Goal: Task Accomplishment & Management: Complete application form

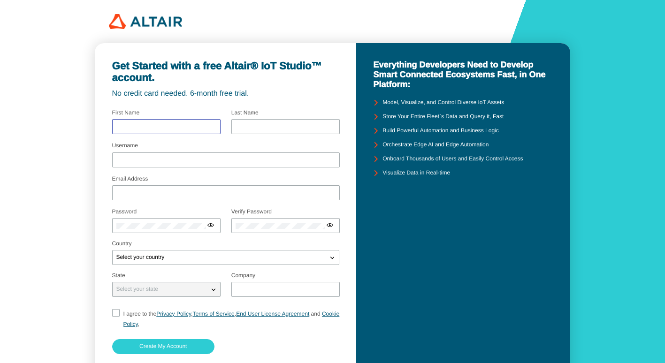
click at [154, 128] on input "text" at bounding box center [166, 126] width 100 height 7
type input "Reni"
type input "Yunita"
type input "reniyunita045@gmail.com"
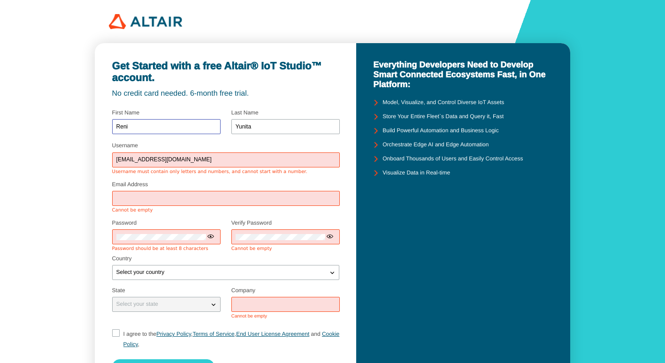
scroll to position [0, 0]
click at [155, 194] on div at bounding box center [226, 198] width 228 height 15
click at [154, 199] on input "Email Address" at bounding box center [225, 198] width 219 height 7
type input "reniyunita045@gmail.com"
type input "Universitas sumatera utara"
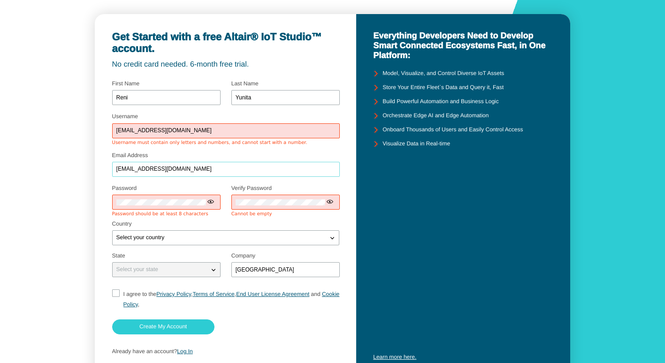
scroll to position [47, 0]
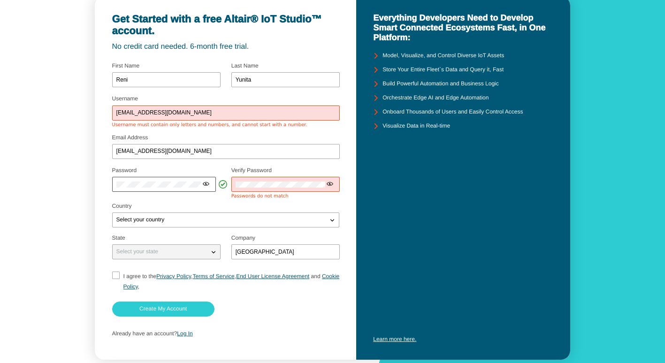
click at [209, 184] on iron-icon at bounding box center [206, 184] width 8 height 8
click at [90, 186] on div "Get Started with a free Altair® IoT Studio™ account. No credit card needed. 6-m…" at bounding box center [332, 168] width 665 height 431
click at [287, 177] on div at bounding box center [285, 184] width 108 height 15
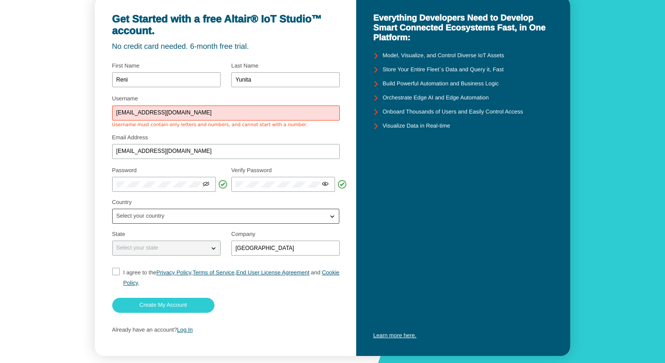
click at [145, 216] on p "Select your country" at bounding box center [141, 216] width 56 height 7
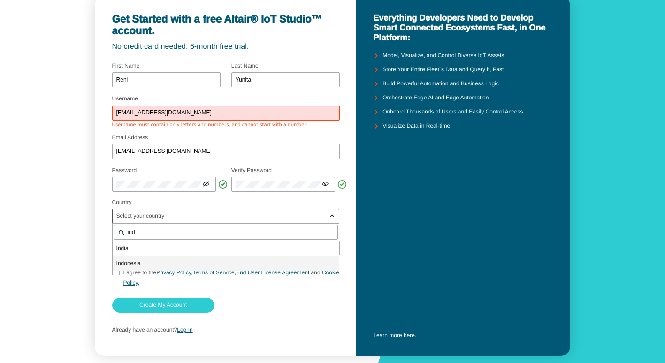
type input "ind"
click at [150, 261] on p "Ind onesia" at bounding box center [226, 263] width 226 height 9
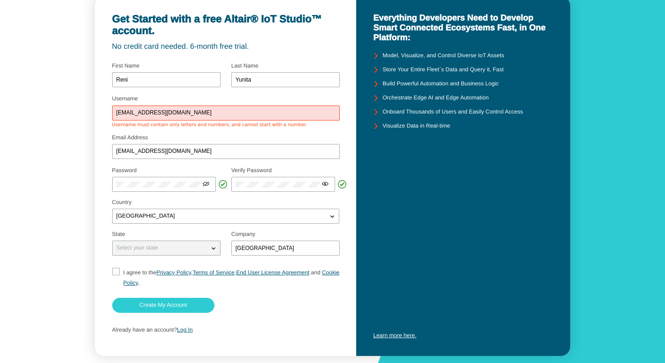
click at [155, 250] on p "Select your state" at bounding box center [137, 248] width 49 height 7
drag, startPoint x: 313, startPoint y: 247, endPoint x: 265, endPoint y: 249, distance: 48.4
click at [265, 249] on input "Universitas sumatera utara" at bounding box center [286, 248] width 100 height 7
type input "UNIVERSITAS Royal"
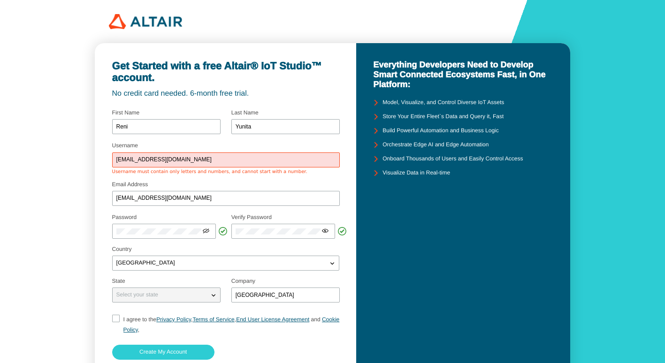
click at [113, 317] on input "I agree to the Privacy Policy , Terms of Service , End User License Agreement a…" at bounding box center [115, 325] width 6 height 20
checkbox input "true"
click at [0, 0] on slot "Create My Account" at bounding box center [0, 0] width 0 height 0
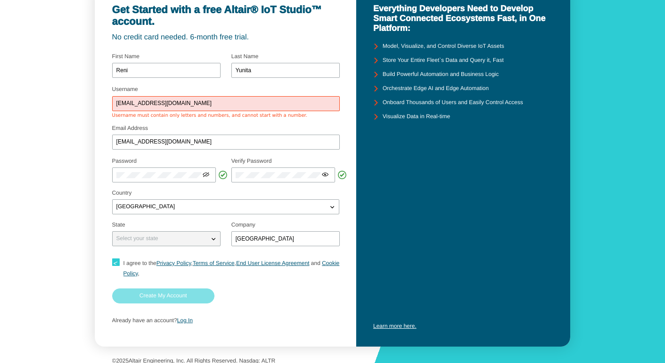
scroll to position [63, 0]
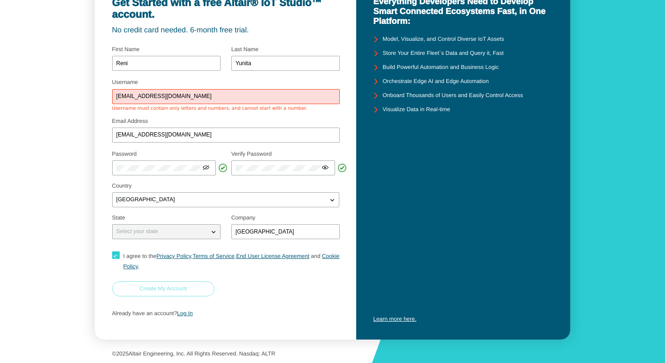
click at [139, 289] on paper-button "Create My Account" at bounding box center [163, 289] width 102 height 15
drag, startPoint x: 181, startPoint y: 96, endPoint x: 142, endPoint y: 98, distance: 39.0
click at [142, 98] on input "reniyunita045@gmail.com" at bounding box center [225, 96] width 219 height 7
type input "reniyunita"
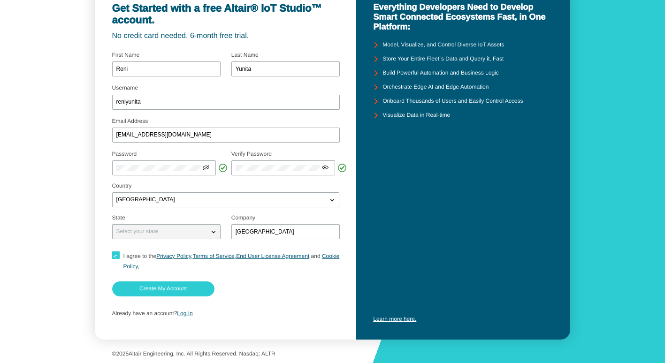
click at [98, 132] on div "Get Started with a free Altair® IoT Studio™ account. No credit card needed. 6-m…" at bounding box center [226, 162] width 262 height 354
click at [0, 0] on slot "Create My Account" at bounding box center [0, 0] width 0 height 0
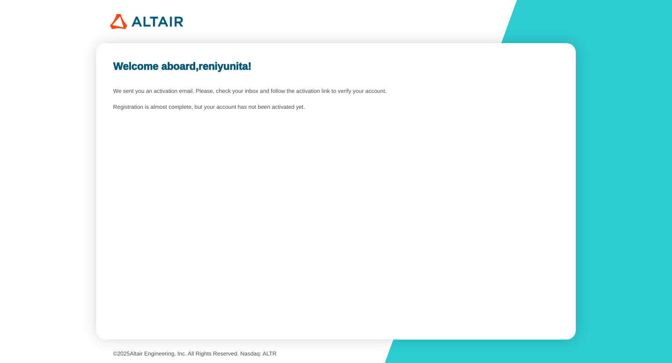
click at [0, 0] on slot "We sent you an activation email. Please, check your inbox and follow the activa…" at bounding box center [0, 0] width 0 height 0
click at [210, 81] on div "Welcome aboard, reniyunita ! We sent you an activation email. Please, check you…" at bounding box center [336, 191] width 480 height 297
drag, startPoint x: 210, startPoint y: 81, endPoint x: 205, endPoint y: 101, distance: 20.7
click at [205, 101] on div "Welcome aboard, reniyunita ! We sent you an activation email. Please, check you…" at bounding box center [336, 191] width 480 height 297
click at [202, 114] on div "Welcome aboard, reniyunita ! We sent you an activation email. Please, check you…" at bounding box center [336, 191] width 480 height 297
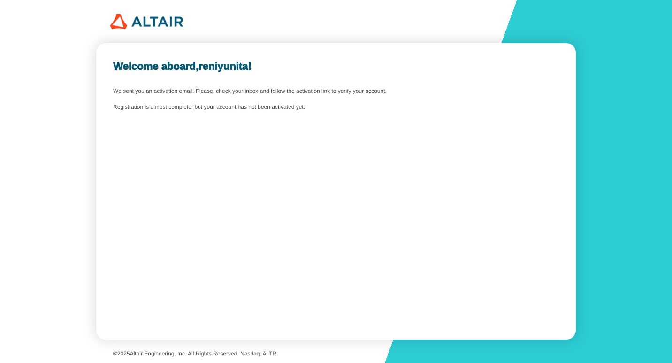
drag, startPoint x: 113, startPoint y: 107, endPoint x: 322, endPoint y: 124, distance: 209.6
click at [322, 124] on div "Welcome aboard, reniyunita ! We sent you an activation email. Please, check you…" at bounding box center [336, 191] width 480 height 297
copy unity-typography "Registration is almost complete, but your account has not been activated yet."
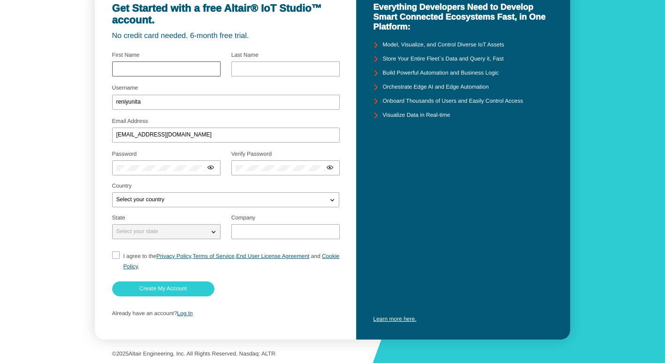
click at [174, 62] on div at bounding box center [166, 69] width 108 height 15
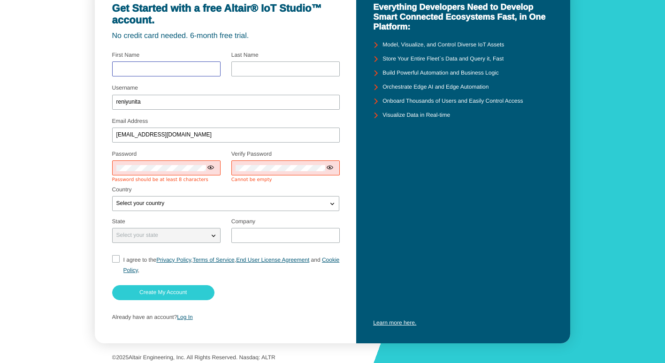
click at [173, 68] on input "text" at bounding box center [166, 69] width 100 height 7
type input "Reni"
type input "Yunita"
type input "UNIVERSITAS Royal"
click at [206, 163] on unity-icon at bounding box center [206, 167] width 8 height 8
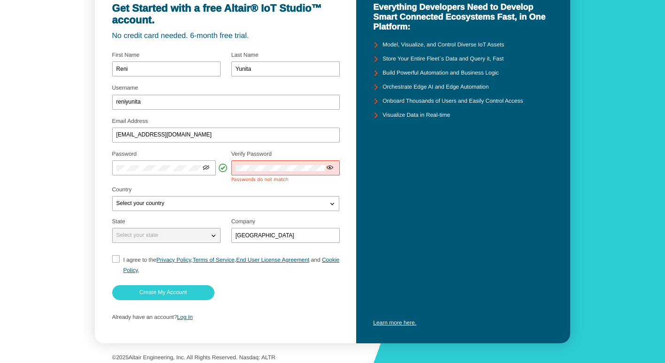
click at [198, 181] on fieldset "Password Select your password carefully Use at least 8 characters a passphrase …" at bounding box center [166, 167] width 108 height 38
click at [85, 167] on div "Get Started with a free Altair® IoT Studio™ account. No credit card needed. 6-m…" at bounding box center [332, 154] width 665 height 425
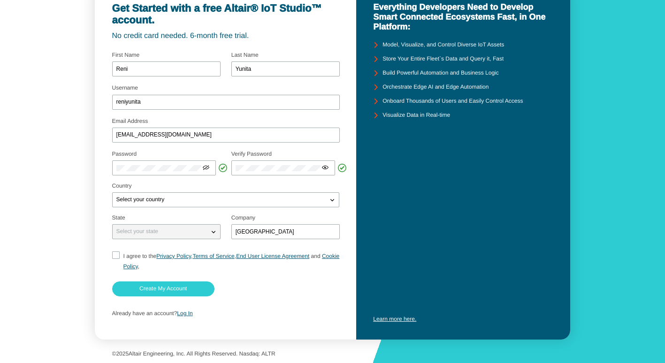
click at [114, 259] on input "I agree to the Privacy Policy , Terms of Service , End User License Agreement a…" at bounding box center [115, 262] width 6 height 20
checkbox input "true"
click at [196, 231] on div "Select your state" at bounding box center [161, 231] width 96 height 9
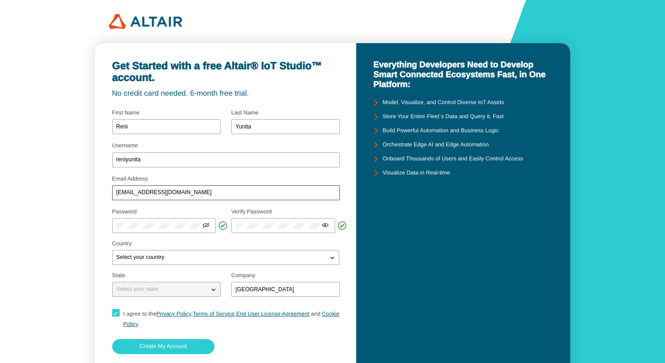
scroll to position [0, 0]
click at [463, 227] on div "Learn more here." at bounding box center [463, 287] width 180 height 185
click at [622, 153] on div "Get Started with a free Altair® IoT Studio™ account. No credit card needed. 6-m…" at bounding box center [332, 210] width 665 height 421
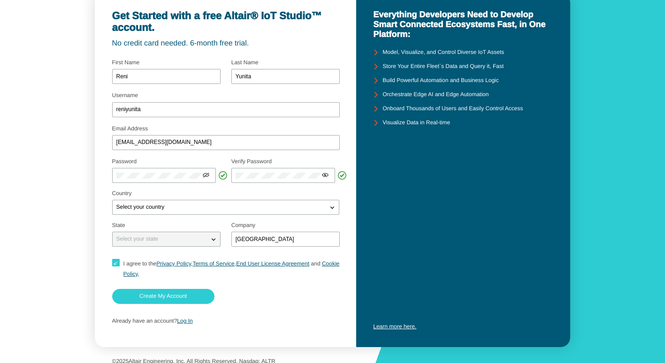
scroll to position [58, 0]
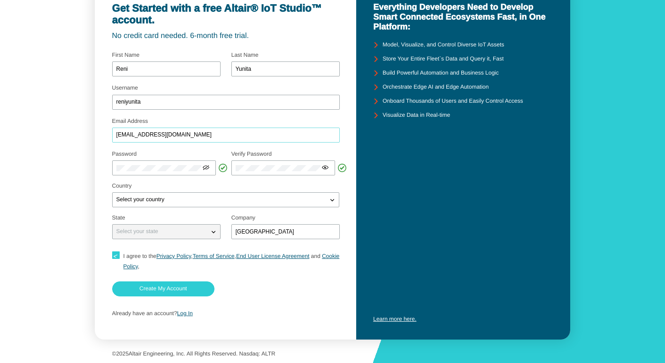
click at [195, 134] on input "reniyunita045@gmail.com" at bounding box center [225, 135] width 219 height 7
click at [149, 133] on input "reniyunita045@gmail.com" at bounding box center [225, 135] width 219 height 7
drag, startPoint x: 150, startPoint y: 133, endPoint x: 116, endPoint y: 133, distance: 33.8
click at [116, 133] on input "reniyunita045@gmail.com" at bounding box center [225, 135] width 219 height 7
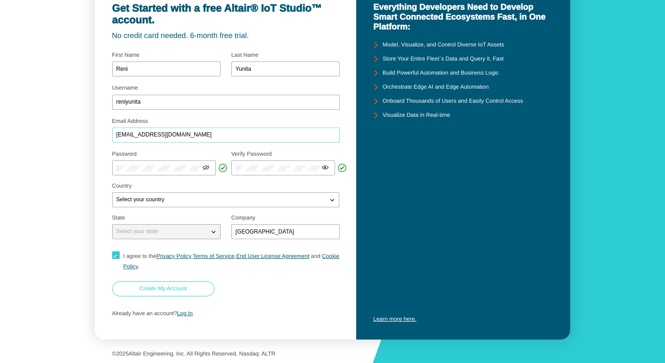
type input "[EMAIL_ADDRESS][DOMAIN_NAME]"
click at [146, 294] on paper-button "Create My Account" at bounding box center [163, 289] width 102 height 15
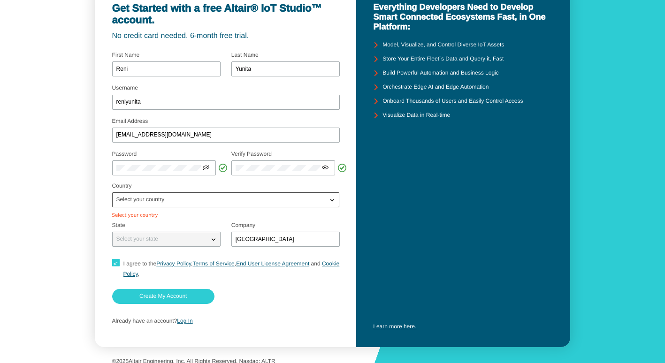
click at [184, 201] on div "Select your country" at bounding box center [220, 199] width 215 height 9
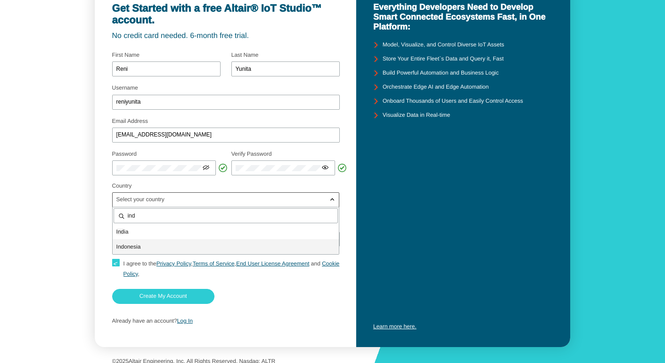
type input "ind"
click at [155, 243] on p "Ind onesia" at bounding box center [226, 246] width 226 height 9
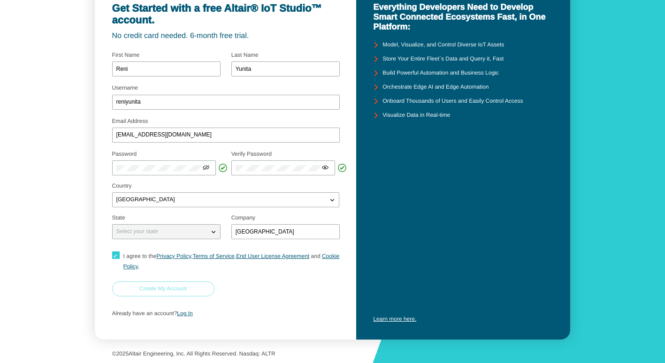
click at [0, 0] on slot "Create My Account" at bounding box center [0, 0] width 0 height 0
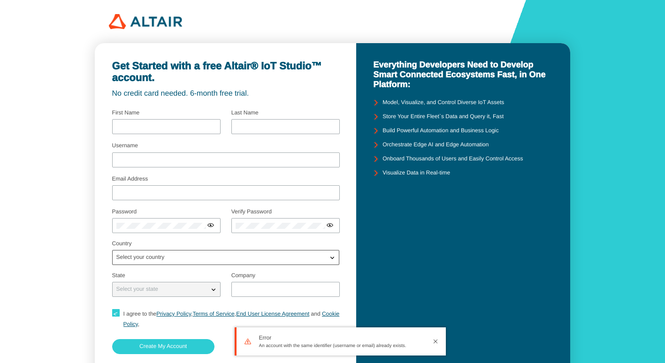
type input "Reni"
type input "Yunita"
type input "reniyunita"
type input "rensta0106@gmail.com"
type input "UNIVERSITAS Royal"
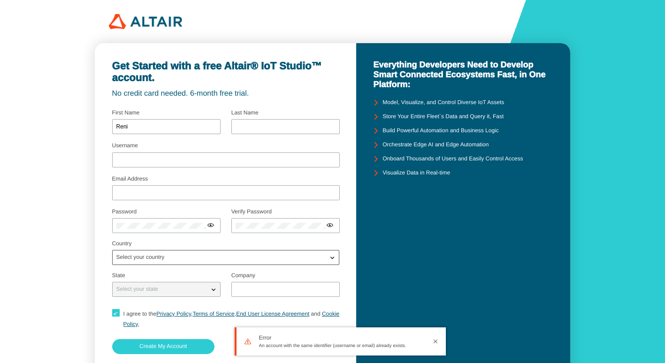
checkbox input "true"
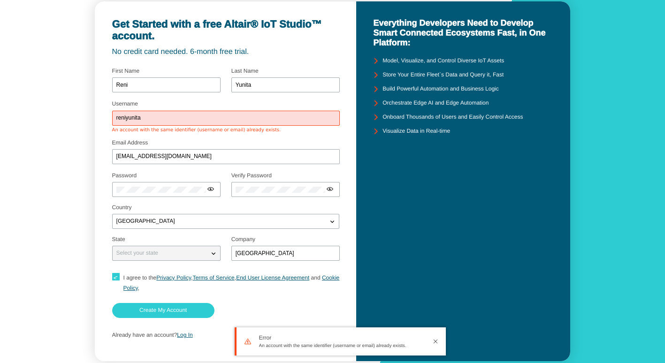
scroll to position [47, 0]
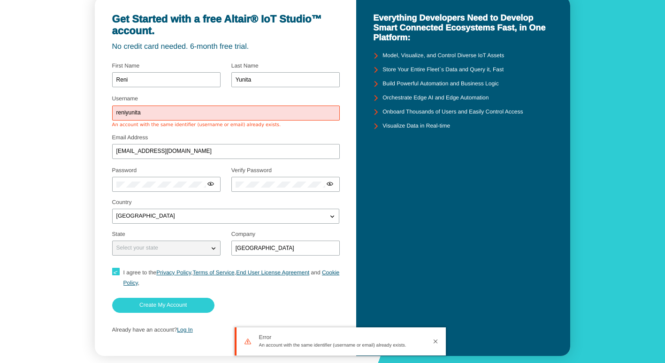
click at [164, 110] on input "reniyunita" at bounding box center [225, 113] width 219 height 7
drag, startPoint x: 154, startPoint y: 111, endPoint x: 102, endPoint y: 116, distance: 52.3
click at [102, 116] on div "Get Started with a free Altair® IoT Studio™ account. No credit card needed. 6-m…" at bounding box center [226, 176] width 262 height 360
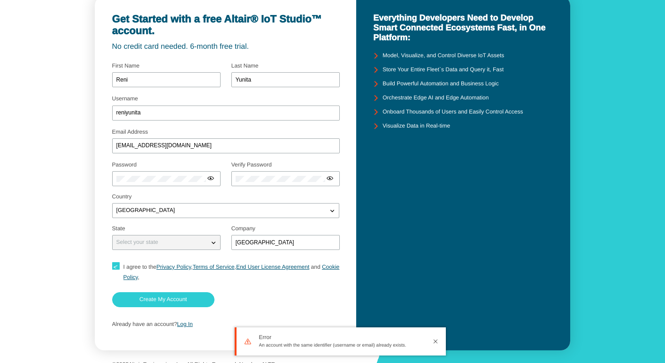
scroll to position [0, 0]
click at [649, 131] on div "Get Started with a free Altair® IoT Studio™ account. No credit card needed. 6-m…" at bounding box center [332, 163] width 665 height 421
drag, startPoint x: 152, startPoint y: 112, endPoint x: 138, endPoint y: 112, distance: 13.2
click at [149, 112] on input "reniyunita" at bounding box center [225, 113] width 219 height 7
type input "reniayunita"
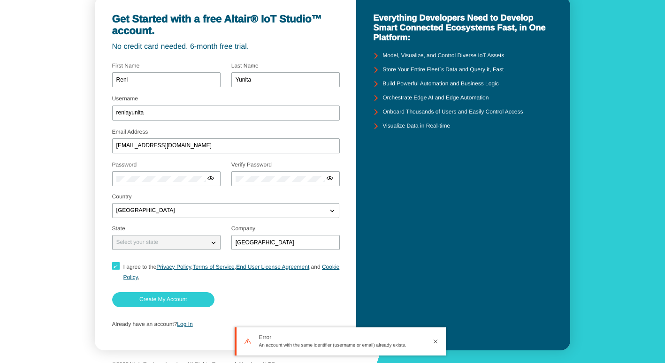
click at [99, 224] on div "Get Started with a free Altair® IoT Studio™ account. No credit card needed. 6-m…" at bounding box center [226, 173] width 262 height 354
click at [169, 290] on form "Username reniayunita Email Address rensta0106@gmail.com Password Use" at bounding box center [225, 196] width 227 height 274
drag, startPoint x: 169, startPoint y: 290, endPoint x: 168, endPoint y: 297, distance: 7.6
click at [0, 0] on slot "Create My Account" at bounding box center [0, 0] width 0 height 0
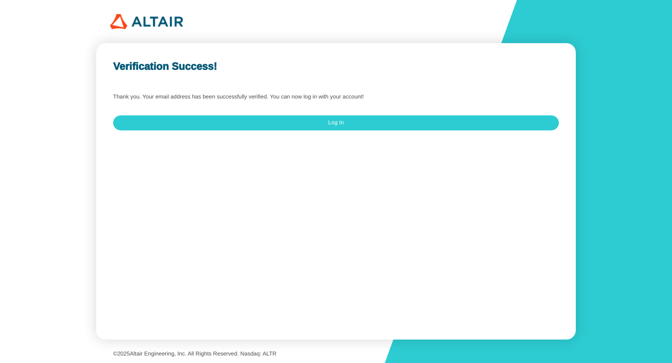
click at [0, 0] on slot "Log In" at bounding box center [0, 0] width 0 height 0
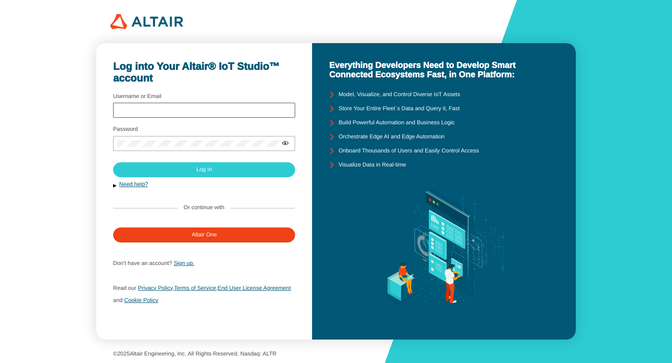
click at [185, 107] on div at bounding box center [204, 110] width 182 height 15
click at [286, 144] on iron-icon at bounding box center [286, 143] width 8 height 8
click at [180, 103] on div at bounding box center [204, 110] width 182 height 15
click at [178, 107] on div at bounding box center [204, 110] width 182 height 15
click at [138, 111] on input "Username or Email" at bounding box center [204, 110] width 174 height 7
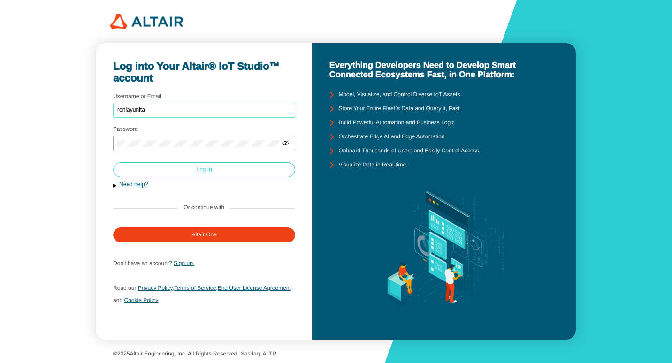
type input "reniayunita"
click at [220, 170] on paper-button "Log In" at bounding box center [204, 169] width 182 height 15
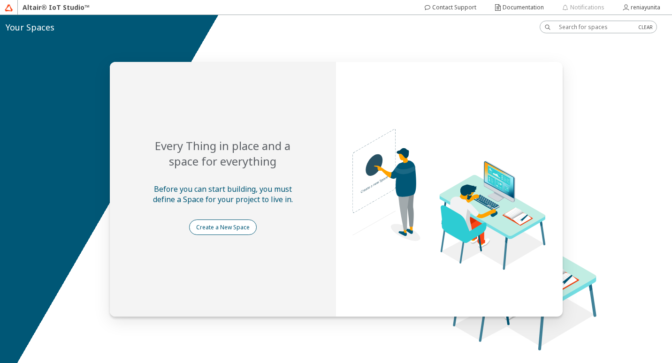
click at [234, 222] on paper-button "Create a New Space" at bounding box center [223, 227] width 68 height 15
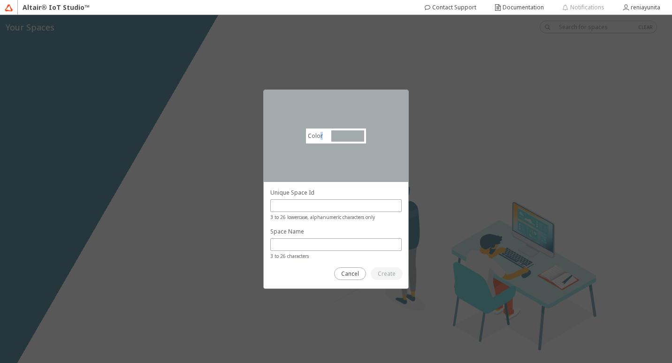
drag, startPoint x: 319, startPoint y: 137, endPoint x: 328, endPoint y: 136, distance: 8.5
click at [328, 136] on div "Color #a2aaad #A2AAAD" at bounding box center [336, 136] width 61 height 16
click at [345, 137] on div at bounding box center [347, 136] width 33 height 11
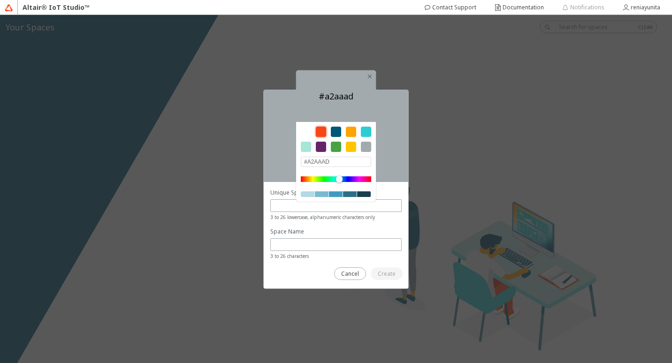
click at [323, 134] on div at bounding box center [321, 132] width 10 height 10
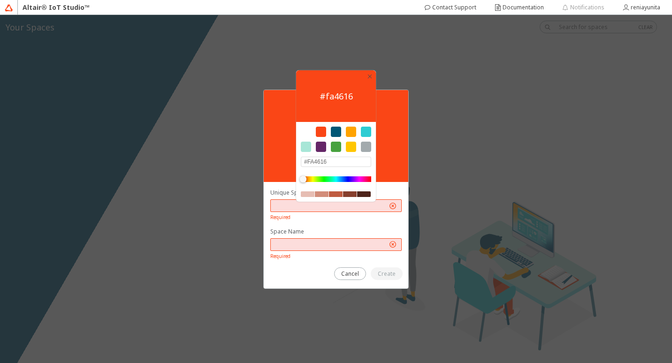
click at [302, 132] on div at bounding box center [306, 132] width 10 height 10
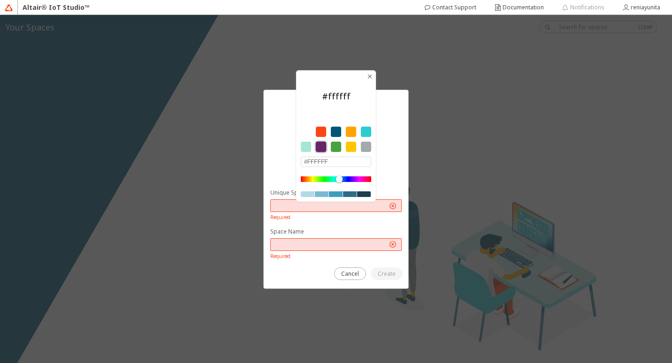
click at [322, 143] on div at bounding box center [321, 147] width 10 height 10
type input "#642667"
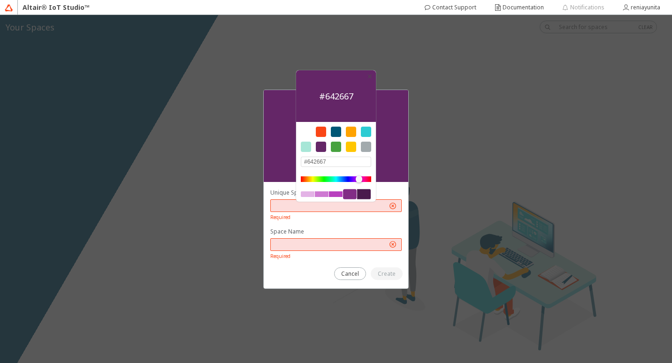
click at [309, 222] on div at bounding box center [335, 228] width 131 height 78
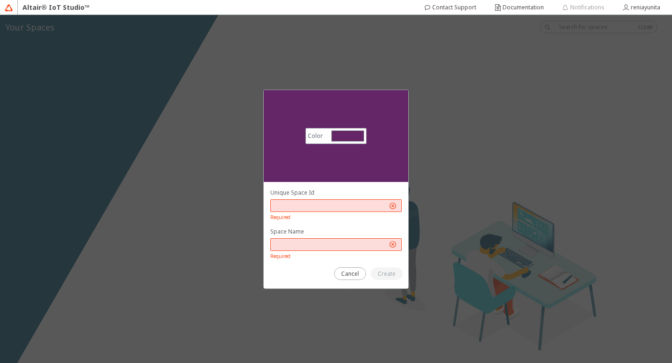
click at [302, 208] on input "text" at bounding box center [331, 206] width 113 height 8
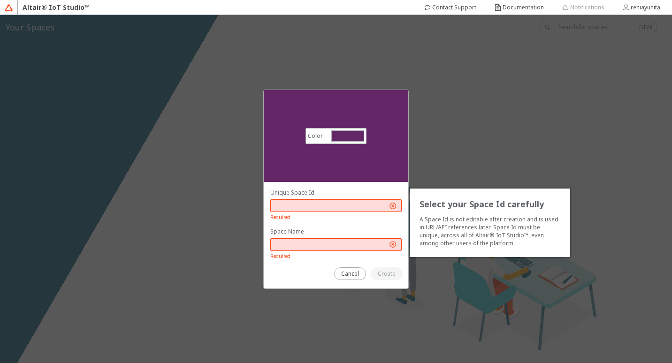
type input "y"
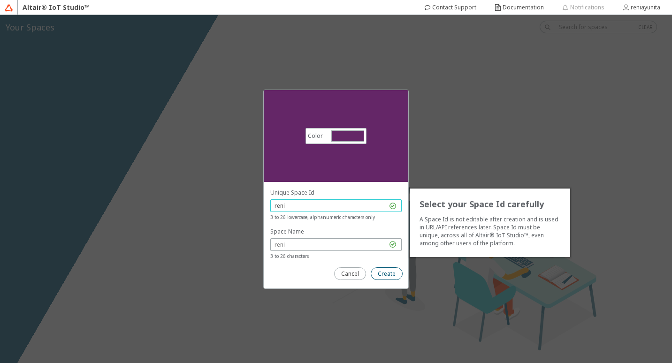
type input "reni"
click at [394, 268] on paper-button "Create" at bounding box center [387, 274] width 32 height 13
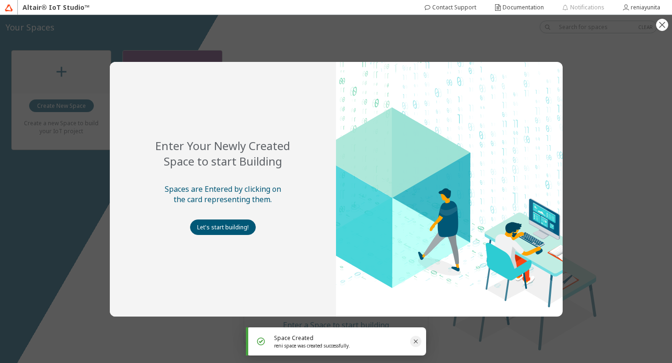
click at [415, 338] on icon "Close" at bounding box center [416, 342] width 8 height 8
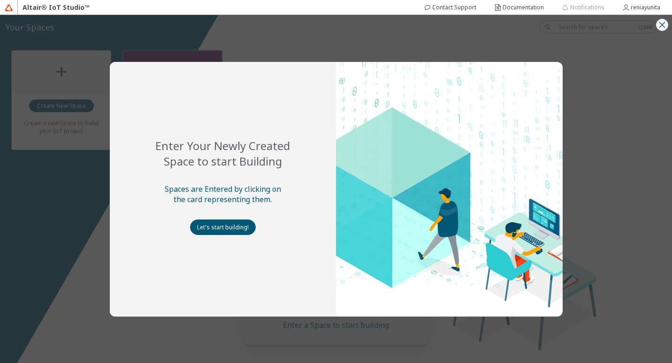
click at [664, 22] on iron-icon at bounding box center [662, 24] width 11 height 11
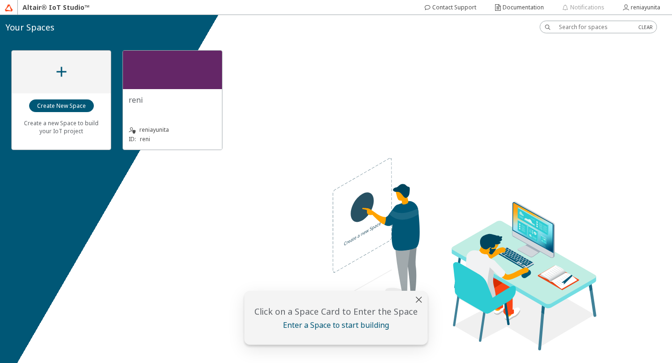
click at [70, 80] on div at bounding box center [61, 72] width 99 height 43
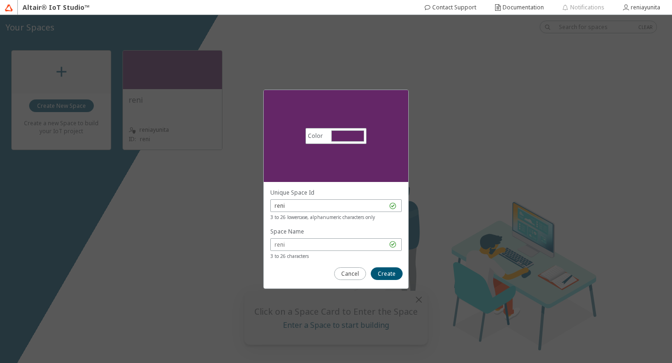
click at [354, 281] on div at bounding box center [336, 235] width 145 height 107
click at [355, 279] on paper-button "Cancel" at bounding box center [350, 274] width 32 height 13
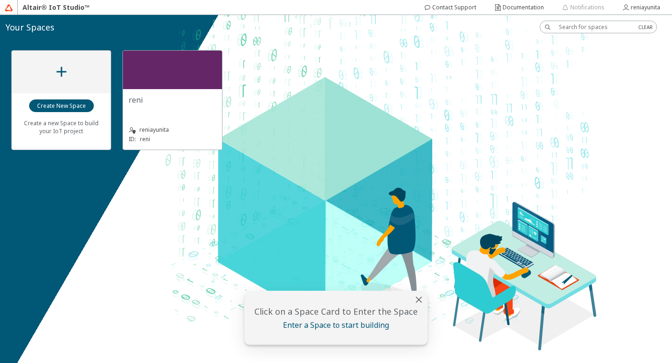
click at [175, 96] on div "reni" at bounding box center [173, 100] width 88 height 10
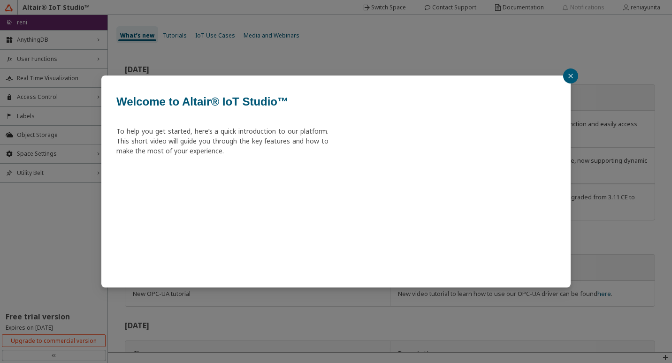
click at [569, 70] on button "button" at bounding box center [570, 76] width 15 height 15
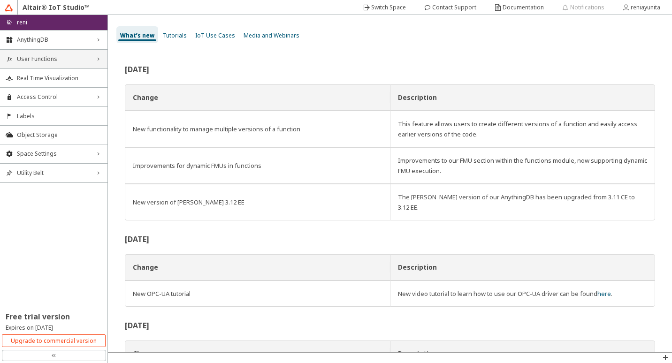
click at [48, 62] on span "User Functions" at bounding box center [54, 59] width 74 height 8
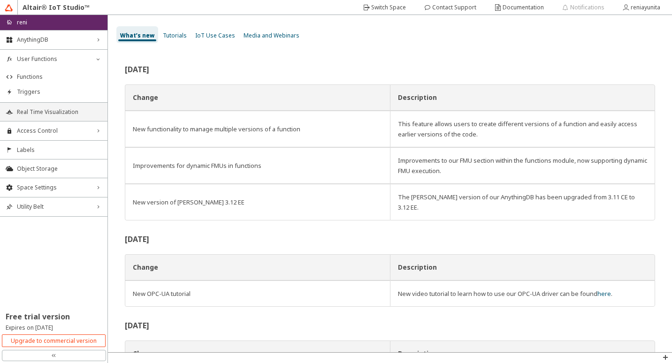
click at [33, 116] on li "Real Time Visualization" at bounding box center [54, 111] width 108 height 19
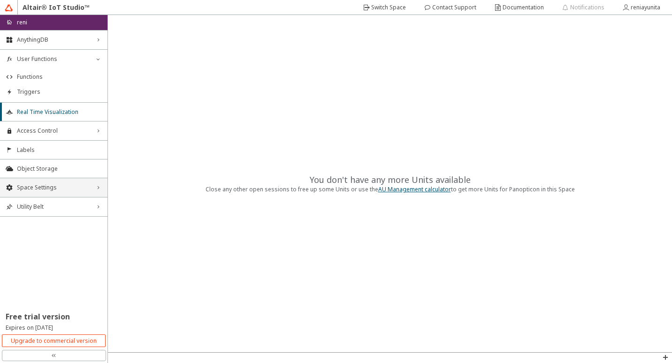
click at [49, 187] on span "Space Settings" at bounding box center [54, 188] width 74 height 8
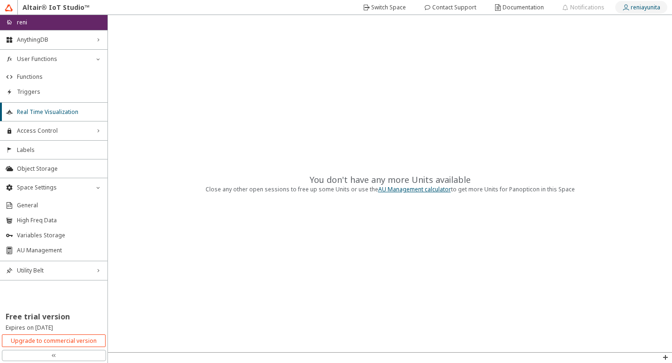
click at [626, 13] on paper-button "reniayunita" at bounding box center [641, 7] width 52 height 13
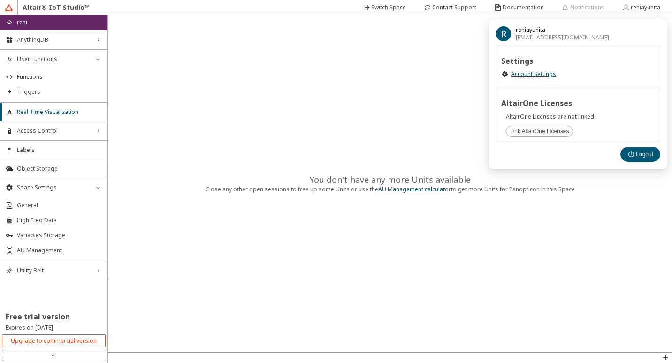
click at [384, 75] on div "You don't have any more Units available Close any other open sessions to free u…" at bounding box center [390, 184] width 564 height 338
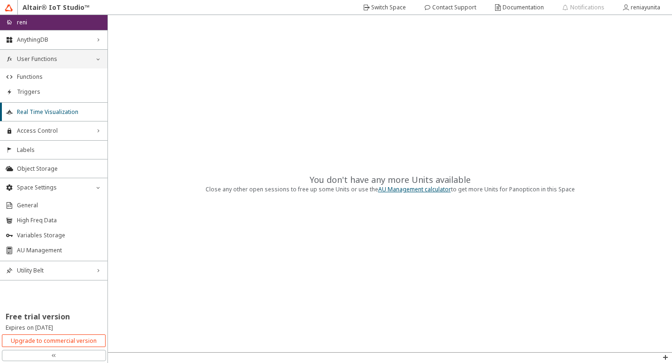
click at [68, 59] on span "User Functions" at bounding box center [54, 59] width 74 height 8
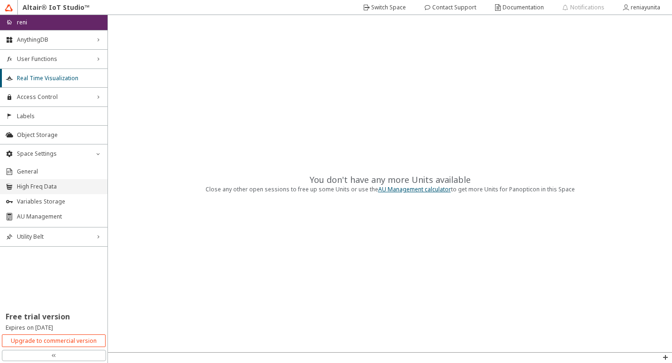
click at [52, 192] on li "High Freq Data" at bounding box center [54, 186] width 108 height 15
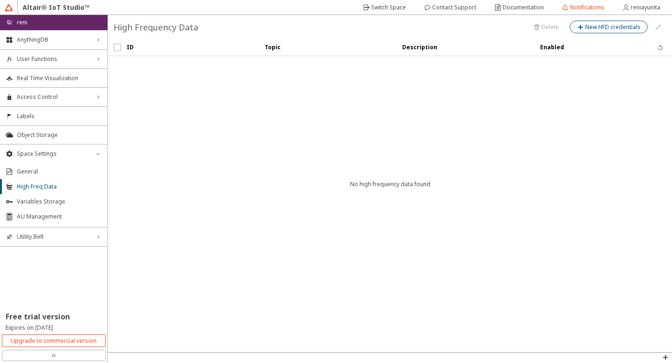
click at [0, 0] on slot "New HFD credentials" at bounding box center [0, 0] width 0 height 0
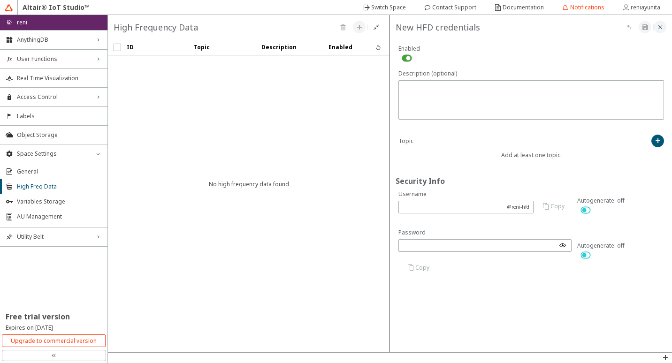
click at [661, 26] on iron-icon at bounding box center [661, 27] width 8 height 8
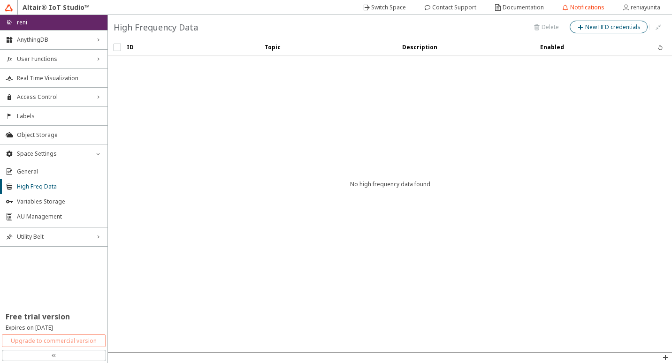
click at [62, 345] on paper-button "Upgrade to commercial version" at bounding box center [54, 341] width 104 height 13
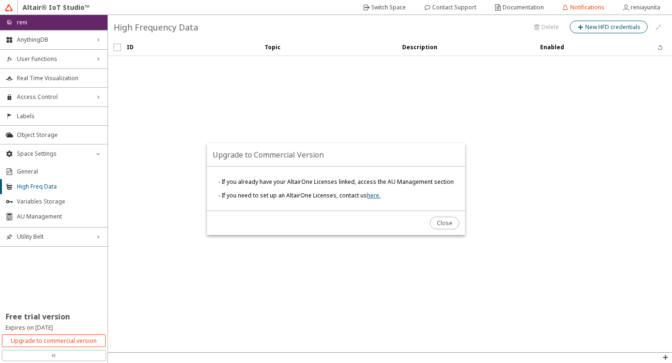
click at [65, 356] on div at bounding box center [336, 181] width 672 height 363
